Goal: Information Seeking & Learning: Learn about a topic

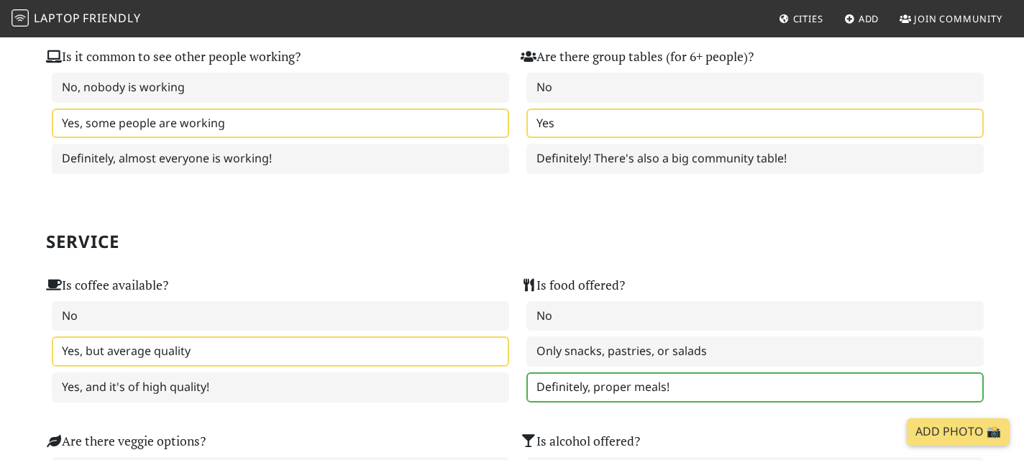
scroll to position [398, 0]
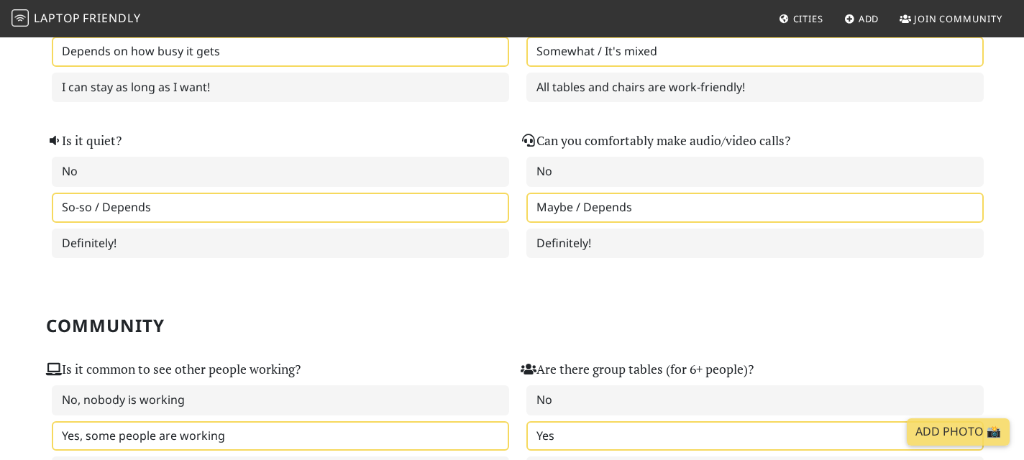
click at [80, 13] on span "Laptop" at bounding box center [57, 18] width 47 height 16
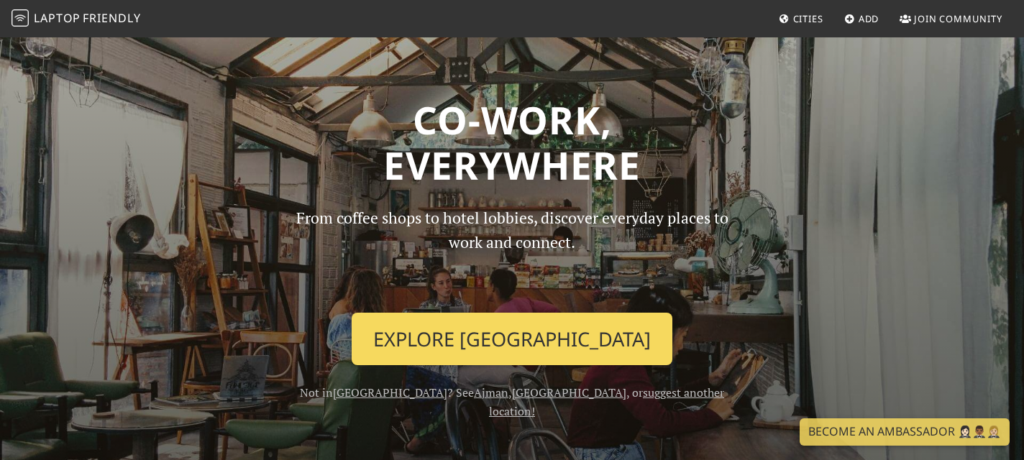
click at [527, 341] on link "Explore Dubai" at bounding box center [512, 339] width 321 height 53
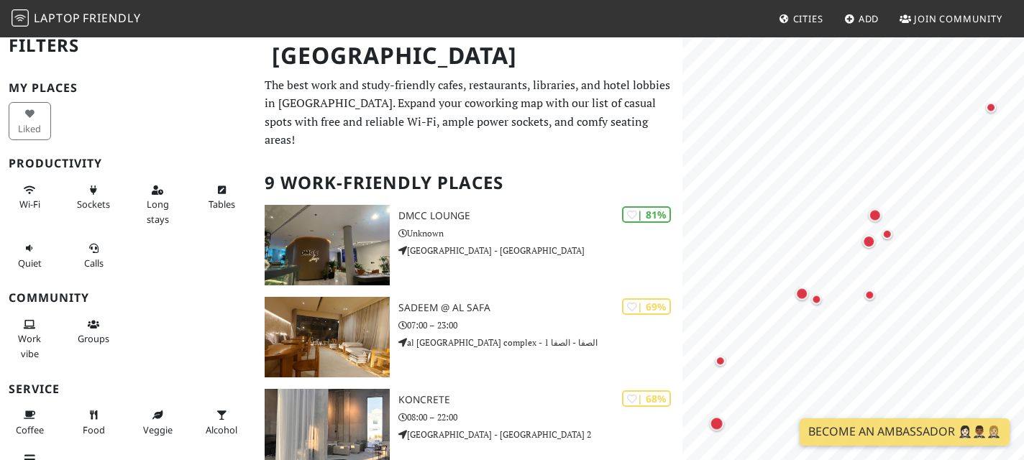
scroll to position [15, 0]
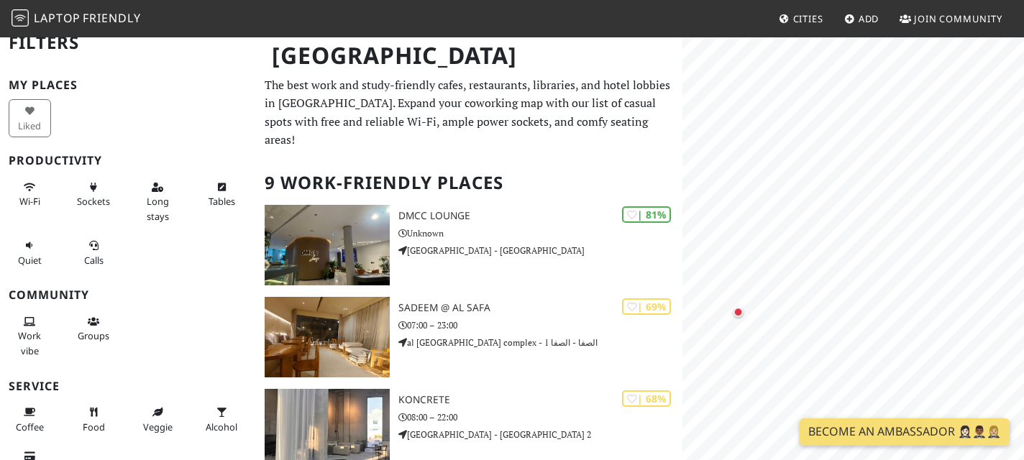
click at [1023, 65] on html "Laptop Friendly Cities Add Join Community Dubai Filters My Places Liked Product…" at bounding box center [512, 230] width 1024 height 460
click at [725, 459] on html "Laptop Friendly Cities Add Join Community Dubai Filters My Places Liked Product…" at bounding box center [512, 230] width 1024 height 460
click at [901, 247] on div "Map marker" at bounding box center [901, 245] width 13 height 13
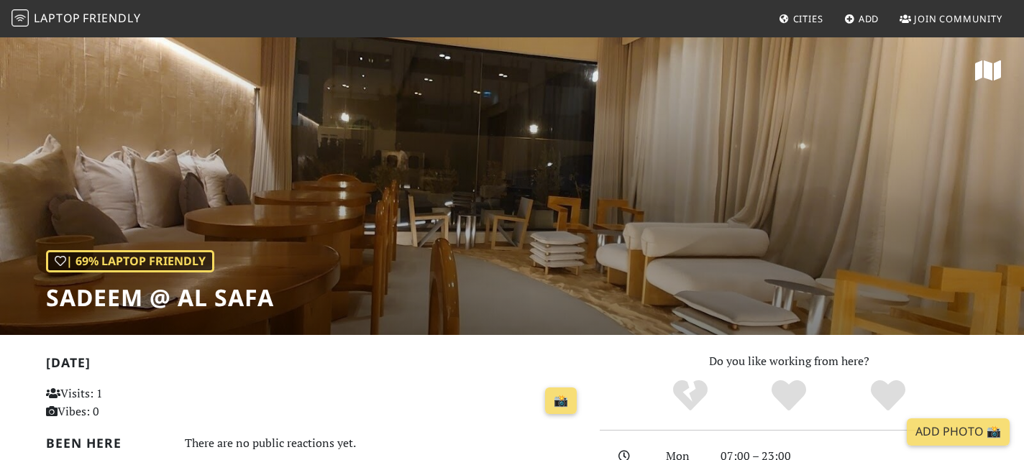
click at [784, 173] on div "| 69% Laptop Friendly Sadeem @ Al Safa" at bounding box center [512, 185] width 1024 height 299
drag, startPoint x: 45, startPoint y: 298, endPoint x: 136, endPoint y: 296, distance: 90.6
click at [136, 296] on div "| 69% Laptop Friendly Sadeem @ Al Safa" at bounding box center [512, 185] width 1024 height 299
copy h1 "Sadeem"
drag, startPoint x: 178, startPoint y: 298, endPoint x: 320, endPoint y: 297, distance: 142.4
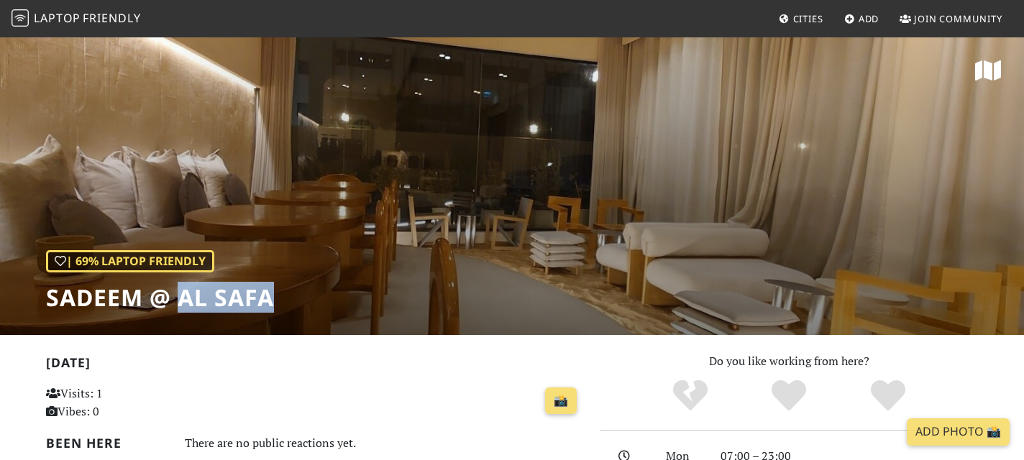
click at [320, 297] on div "| 69% Laptop Friendly Sadeem @ Al Safa" at bounding box center [512, 185] width 1024 height 299
copy h1 "Al Safa"
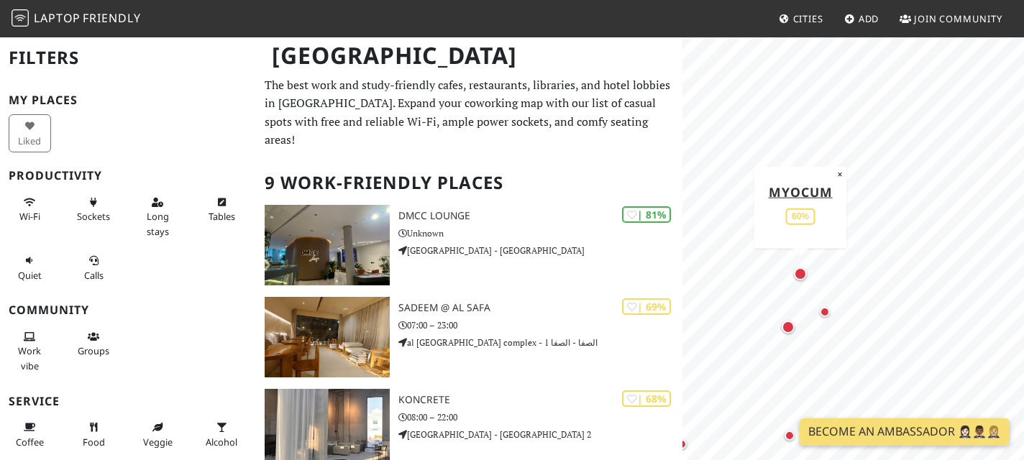
click at [803, 275] on div "Map marker" at bounding box center [800, 273] width 13 height 13
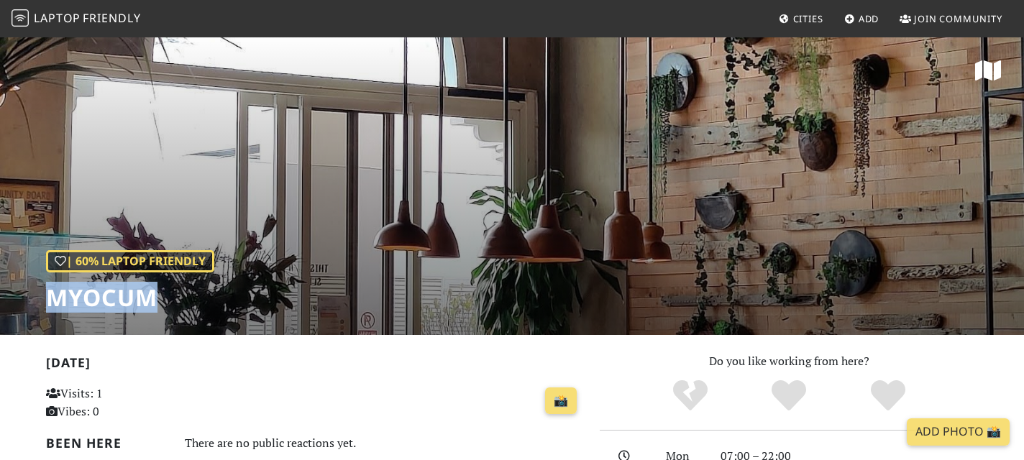
drag, startPoint x: 52, startPoint y: 299, endPoint x: 221, endPoint y: 308, distance: 168.5
click at [221, 308] on div "| 60% Laptop Friendly Myocum" at bounding box center [512, 185] width 1024 height 299
copy h1 "Myocum"
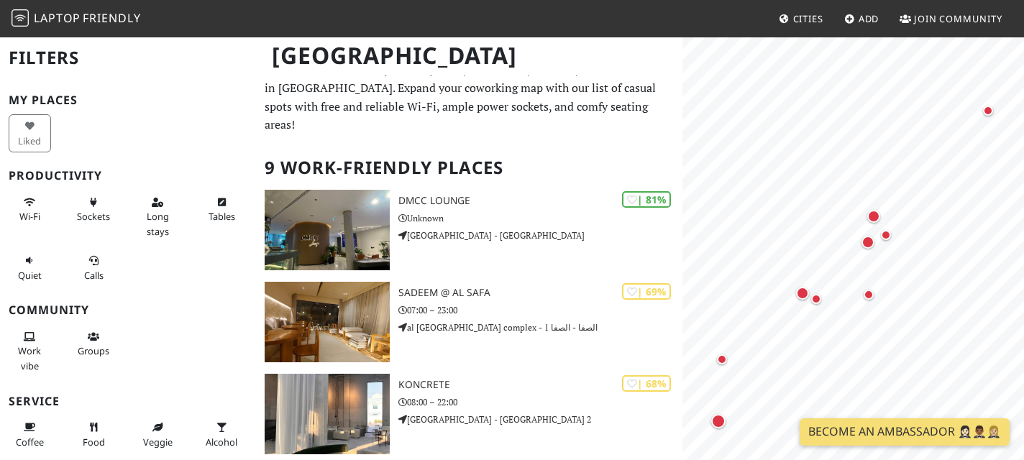
scroll to position [20, 0]
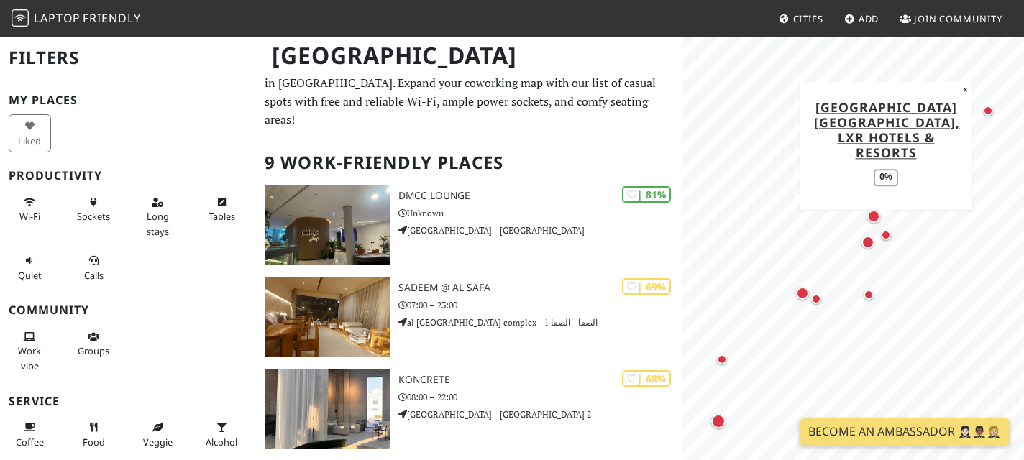
click at [890, 241] on div "Map marker" at bounding box center [885, 234] width 17 height 17
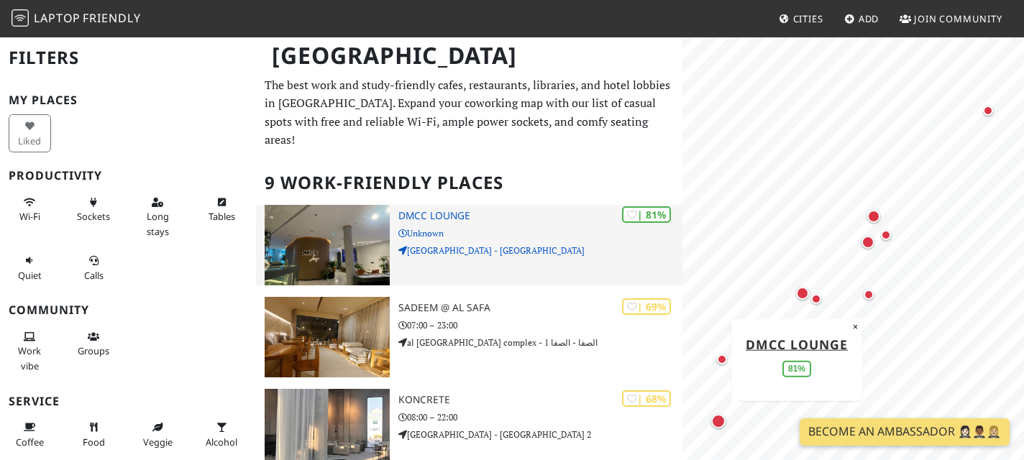
click at [544, 244] on p "[GEOGRAPHIC_DATA] - [GEOGRAPHIC_DATA]" at bounding box center [540, 251] width 285 height 14
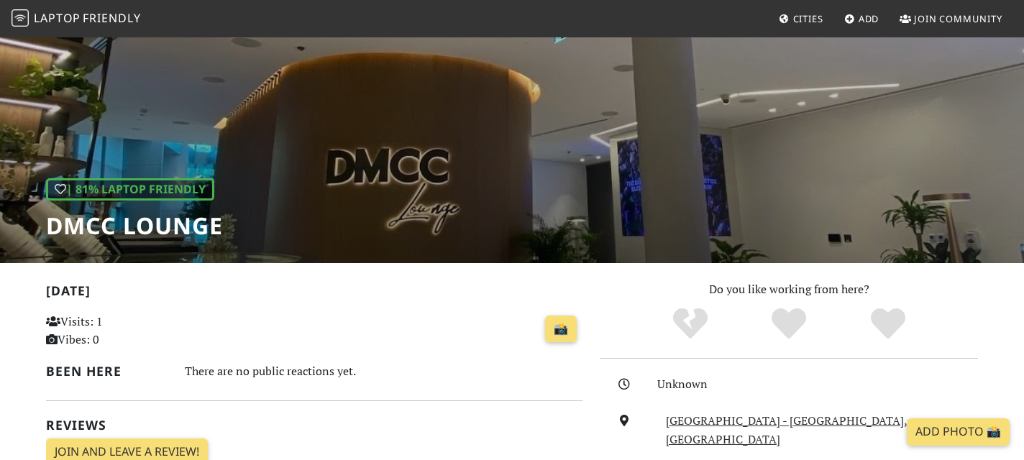
scroll to position [68, 0]
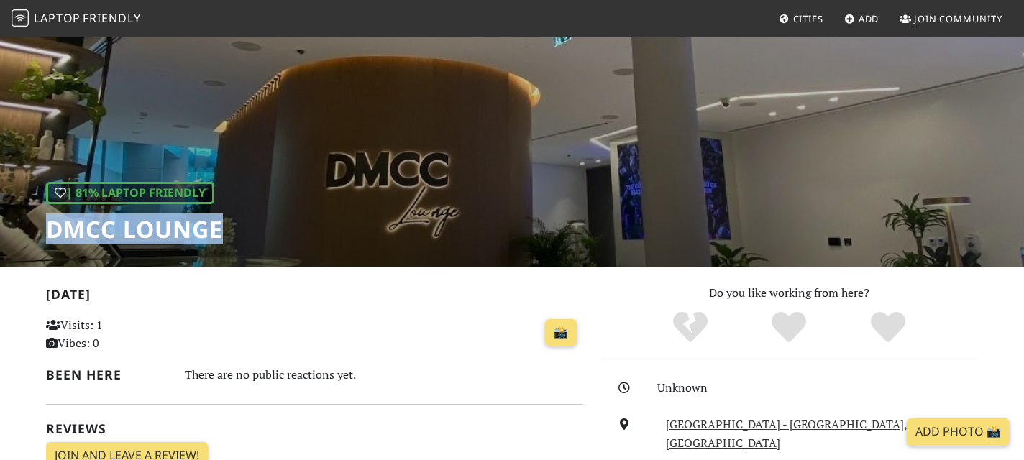
drag, startPoint x: 35, startPoint y: 233, endPoint x: 240, endPoint y: 232, distance: 204.9
click at [240, 232] on div "| 81% Laptop Friendly DMCC Lounge" at bounding box center [512, 117] width 1024 height 299
copy h1 "DMCC Lounge"
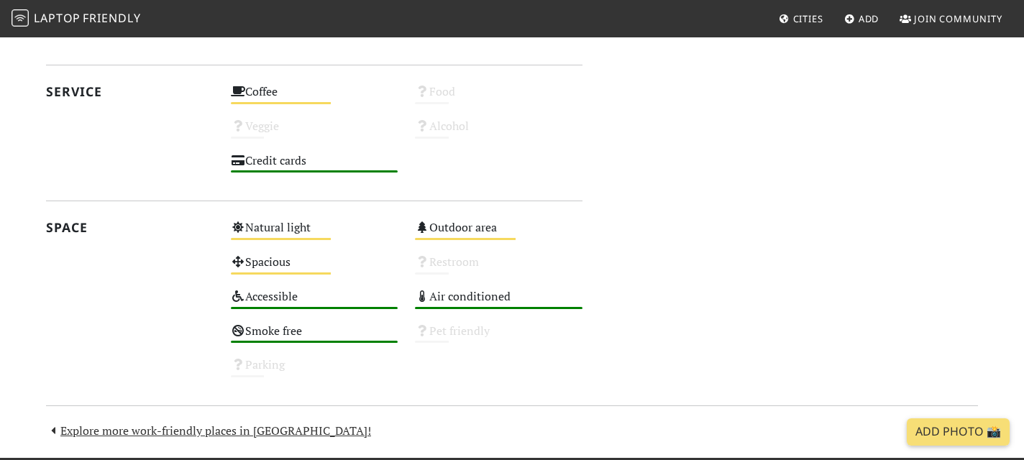
scroll to position [0, 0]
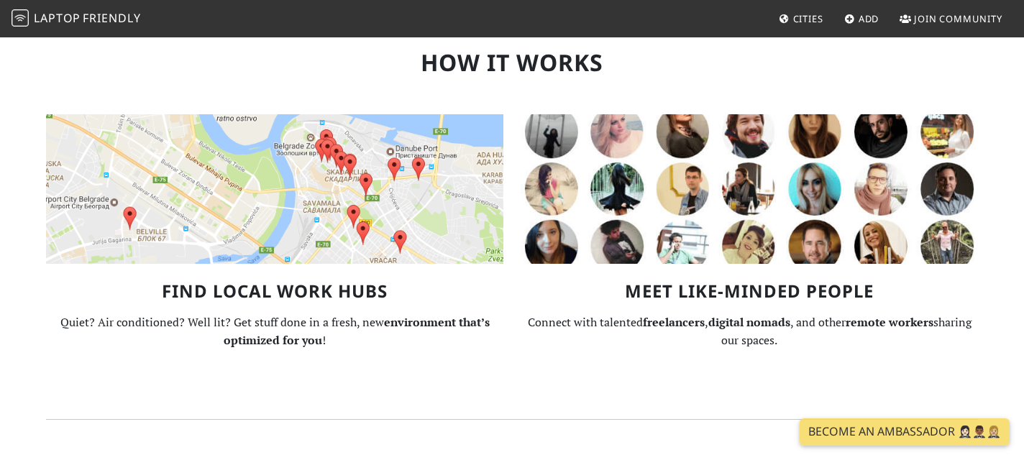
scroll to position [894, 0]
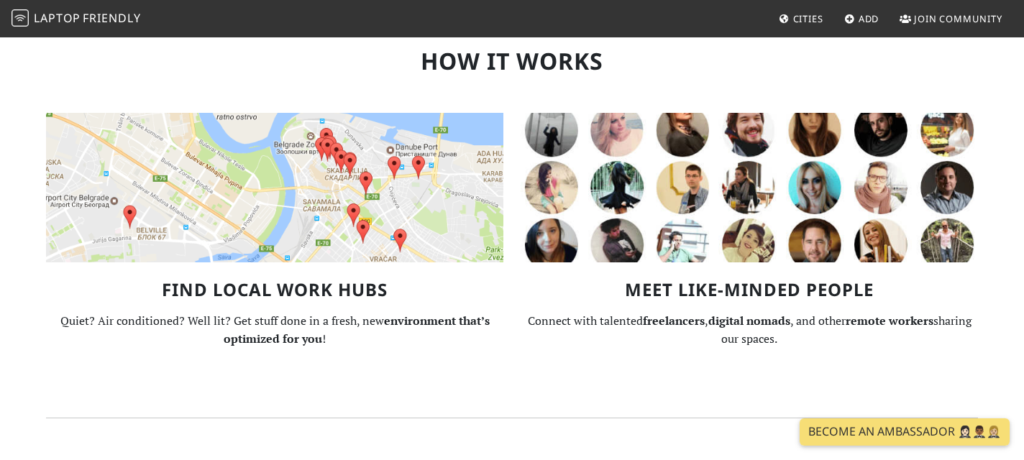
click at [347, 188] on img at bounding box center [274, 188] width 457 height 150
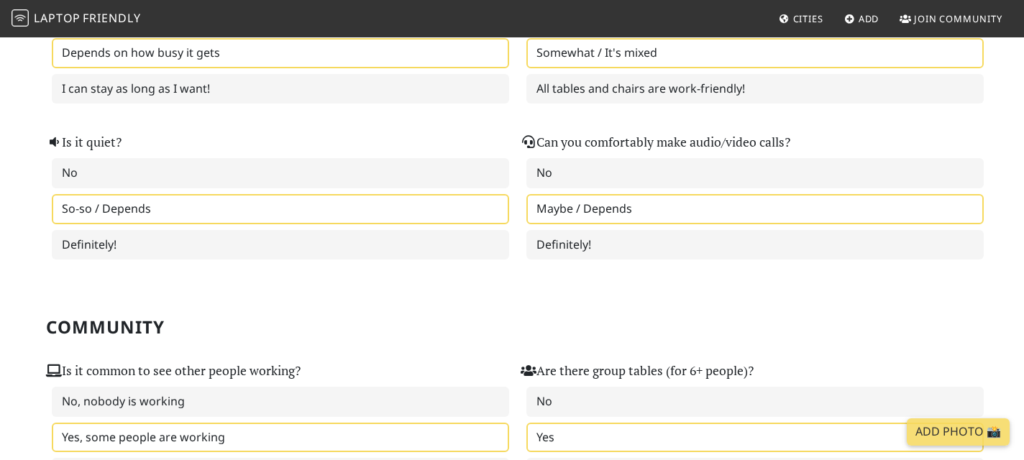
scroll to position [398, 0]
